Goal: Task Accomplishment & Management: Use online tool/utility

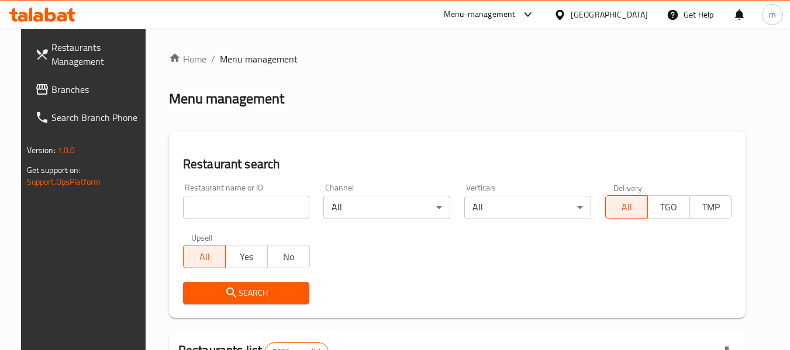
click at [630, 12] on div "Bahrain" at bounding box center [609, 14] width 77 height 13
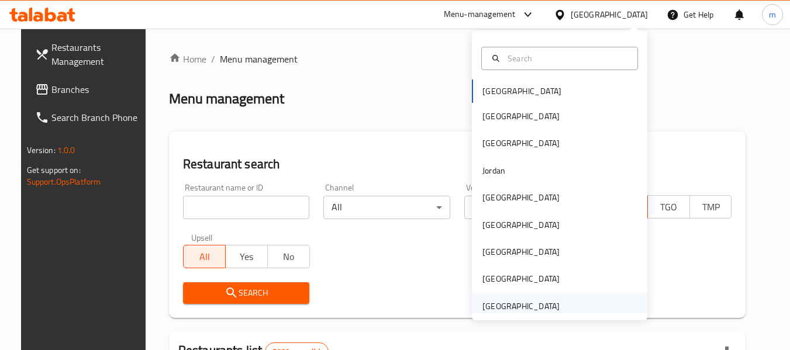
click at [499, 306] on div "[GEOGRAPHIC_DATA]" at bounding box center [521, 306] width 77 height 13
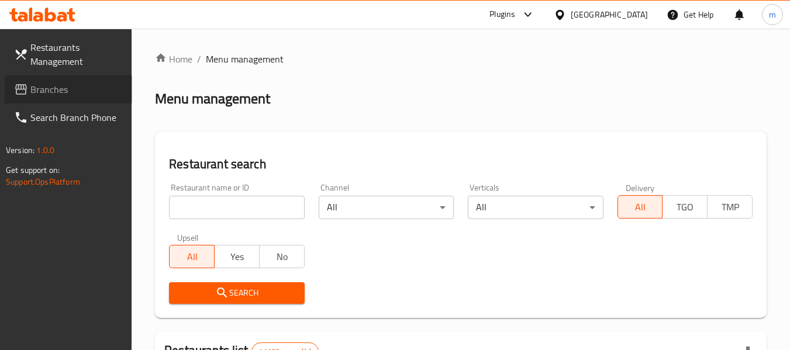
click at [42, 91] on span "Branches" at bounding box center [76, 89] width 92 height 14
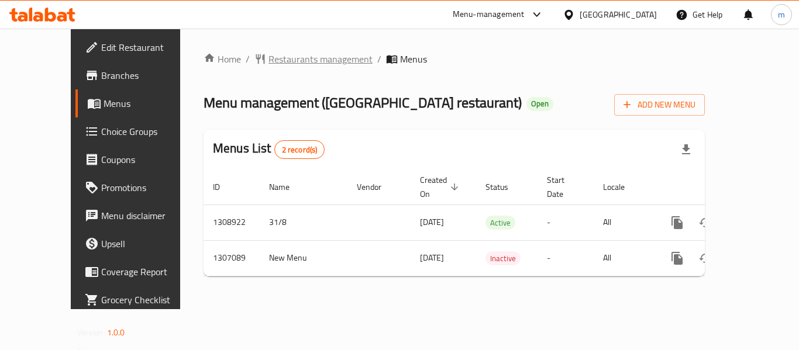
click at [273, 66] on span "Restaurants management" at bounding box center [320, 59] width 104 height 14
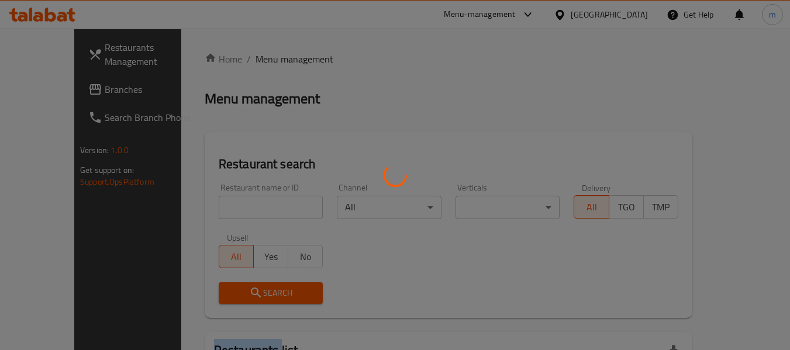
click at [273, 66] on div at bounding box center [395, 175] width 790 height 350
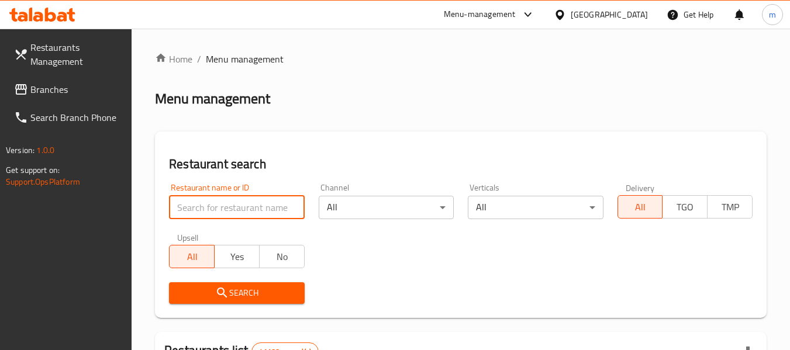
click at [213, 206] on input "search" at bounding box center [236, 207] width 135 height 23
paste input "704008"
type input "704008"
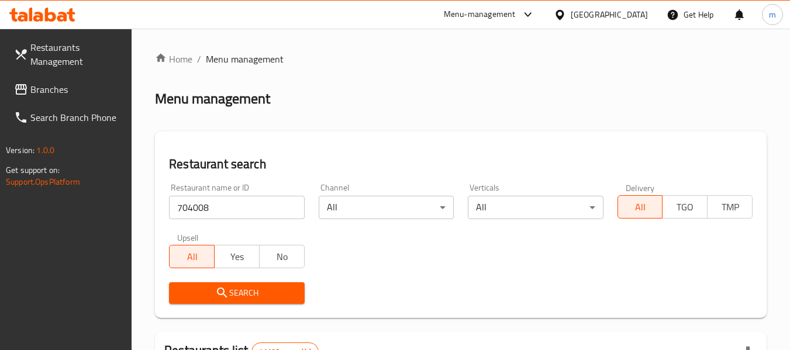
click at [242, 283] on button "Search" at bounding box center [236, 294] width 135 height 22
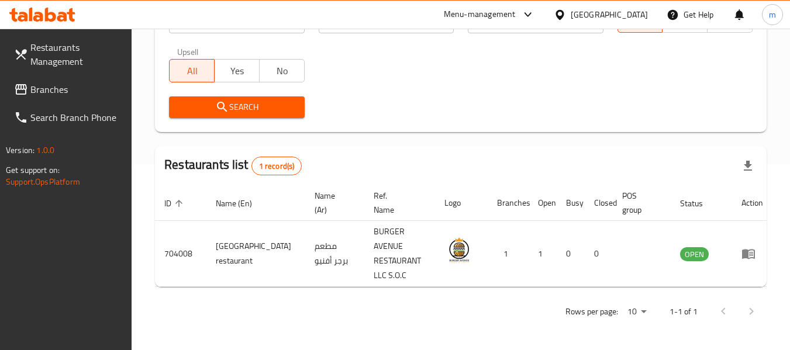
scroll to position [171, 0]
